Goal: Task Accomplishment & Management: Complete application form

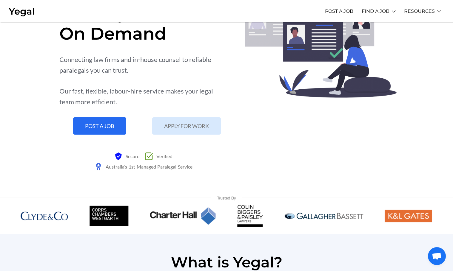
scroll to position [30, 0]
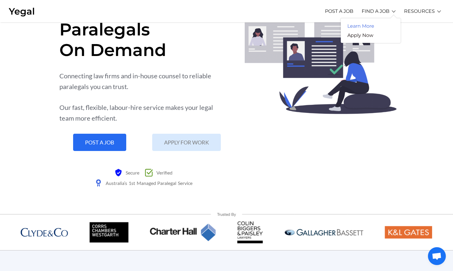
click at [364, 26] on link "Learn More" at bounding box center [361, 25] width 40 height 9
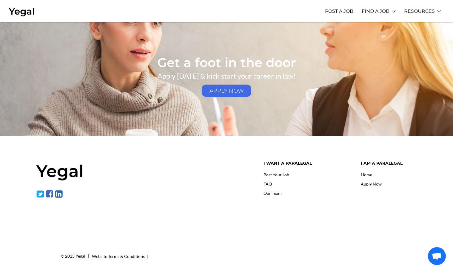
scroll to position [877, 0]
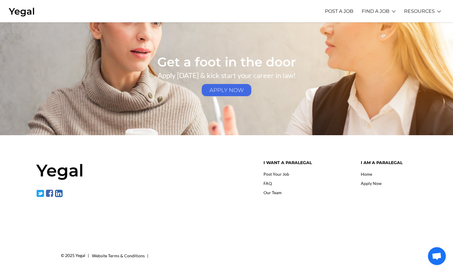
click at [366, 174] on link "Home" at bounding box center [366, 174] width 11 height 5
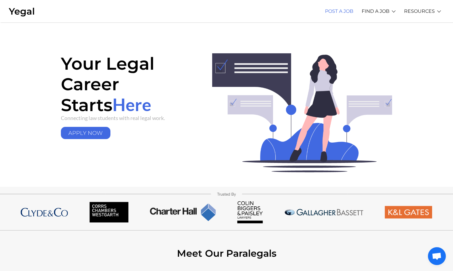
click at [340, 11] on link "POST A JOB" at bounding box center [339, 11] width 28 height 16
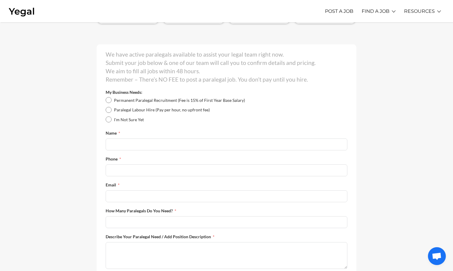
scroll to position [119, 0]
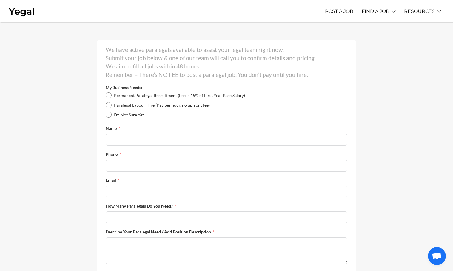
click at [106, 104] on input "Paralegal Labour Hire (Pay per hour, no upfront fee)" at bounding box center [109, 105] width 6 height 6
radio input "true"
click at [108, 115] on input "I'm Not Sure Yet" at bounding box center [109, 115] width 6 height 6
radio input "true"
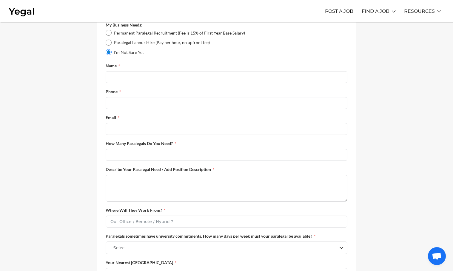
scroll to position [209, 0]
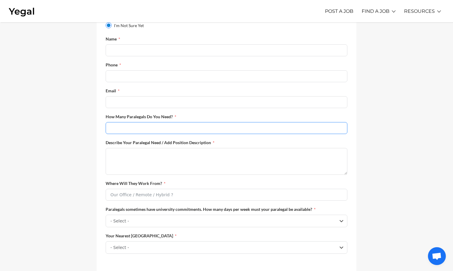
click at [152, 132] on input "How Many Paralegals Do You Need?" at bounding box center [227, 128] width 242 height 12
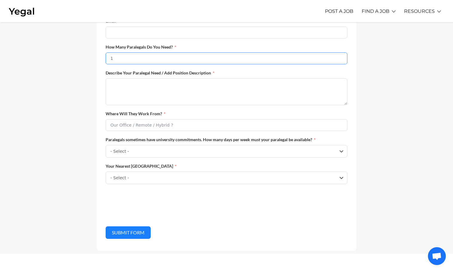
scroll to position [298, 0]
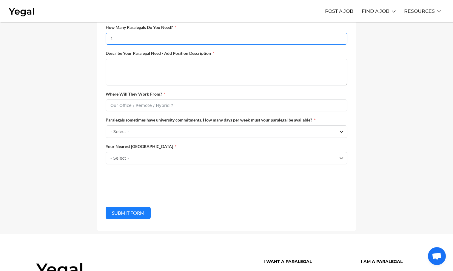
type input "1"
click at [155, 112] on input "Where Will They Work From?" at bounding box center [227, 106] width 242 height 12
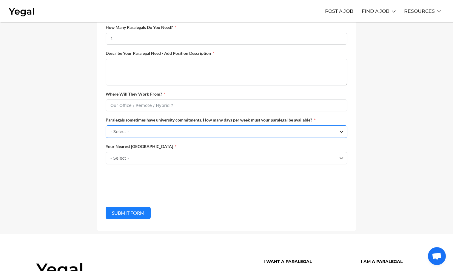
click at [166, 136] on select "- Select - One Day p/w Two Days p/w Three Days p/w Four Days p/w Full Time Pref…" at bounding box center [227, 132] width 242 height 13
select select "Two Days p/w"
click at [106, 130] on select "- Select - One Day p/w Two Days p/w Three Days p/w Four Days p/w Full Time Pref…" at bounding box center [227, 132] width 242 height 13
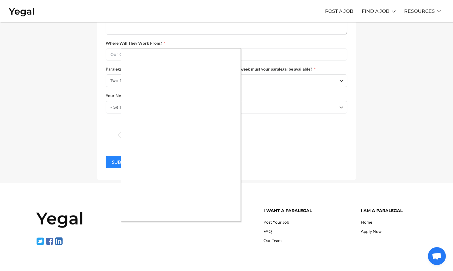
scroll to position [358, 0]
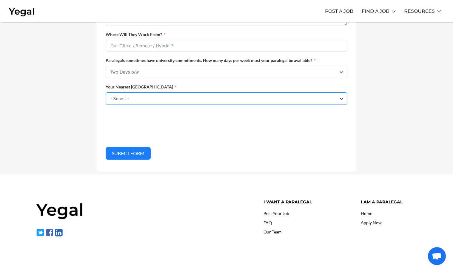
click at [342, 102] on select "- Select - Sydney Melbourne Perth Brisbane Adelaide Other" at bounding box center [227, 98] width 242 height 13
select select "Melbourne"
click at [106, 97] on select "- Select - Sydney Melbourne Perth Brisbane Adelaide Other" at bounding box center [227, 98] width 242 height 13
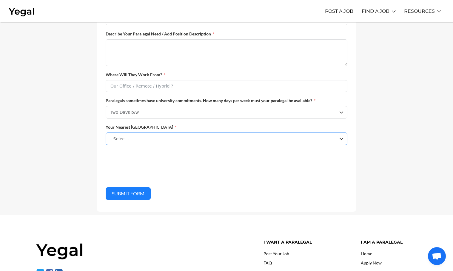
scroll to position [298, 0]
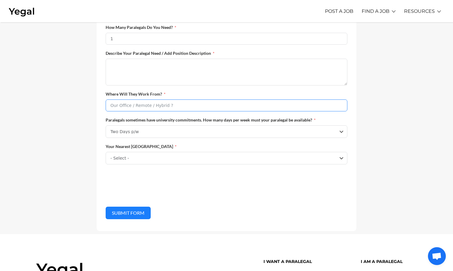
click at [151, 111] on input "Where Will They Work From?" at bounding box center [227, 106] width 242 height 12
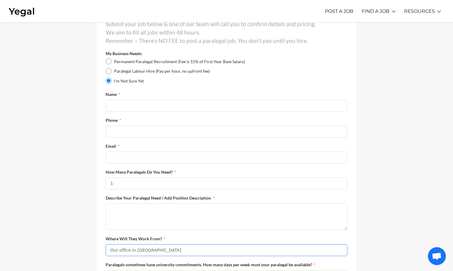
scroll to position [149, 0]
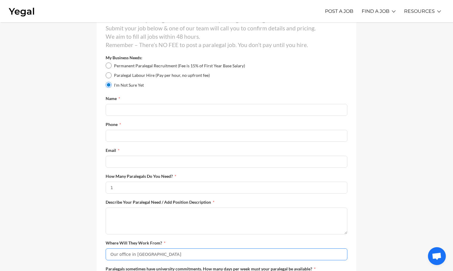
type input "Our office in North Melbourne"
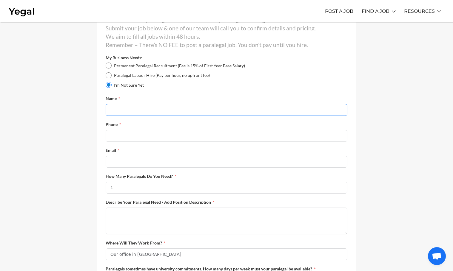
click at [129, 110] on input "Name" at bounding box center [227, 110] width 242 height 12
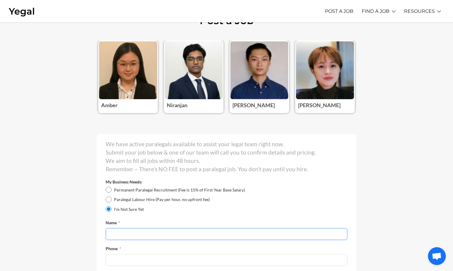
scroll to position [0, 0]
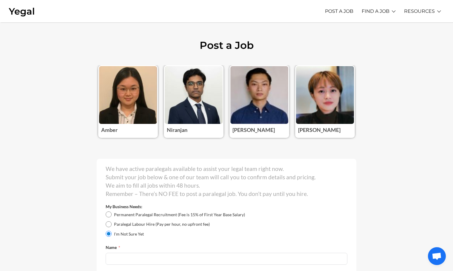
drag, startPoint x: 379, startPoint y: 84, endPoint x: 380, endPoint y: 78, distance: 5.7
click at [342, 11] on link "POST A JOB" at bounding box center [339, 11] width 28 height 16
click at [338, 11] on link "POST A JOB" at bounding box center [339, 11] width 28 height 16
click at [361, 27] on link "Learn More" at bounding box center [361, 25] width 40 height 9
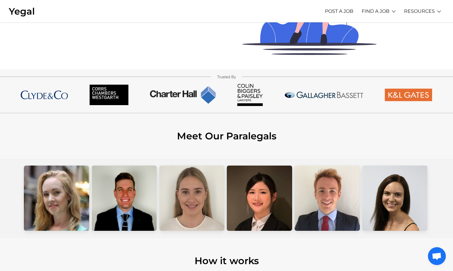
scroll to position [89, 0]
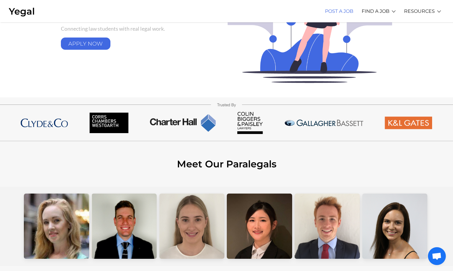
click at [338, 10] on link "POST A JOB" at bounding box center [339, 11] width 28 height 16
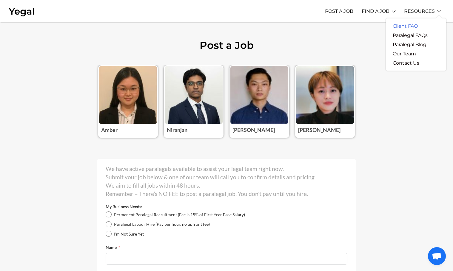
click at [415, 27] on link "Client FAQ" at bounding box center [405, 25] width 38 height 9
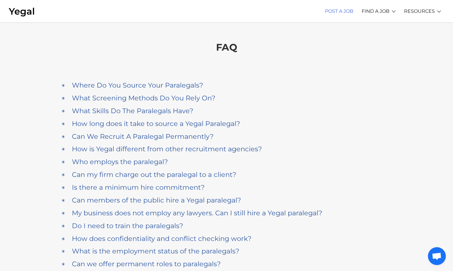
click at [341, 10] on link "POST A JOB" at bounding box center [339, 11] width 28 height 16
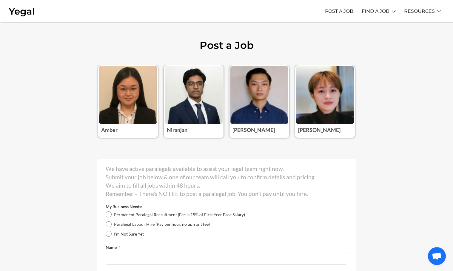
drag, startPoint x: 54, startPoint y: 56, endPoint x: 56, endPoint y: 53, distance: 4.0
